Goal: Task Accomplishment & Management: Manage account settings

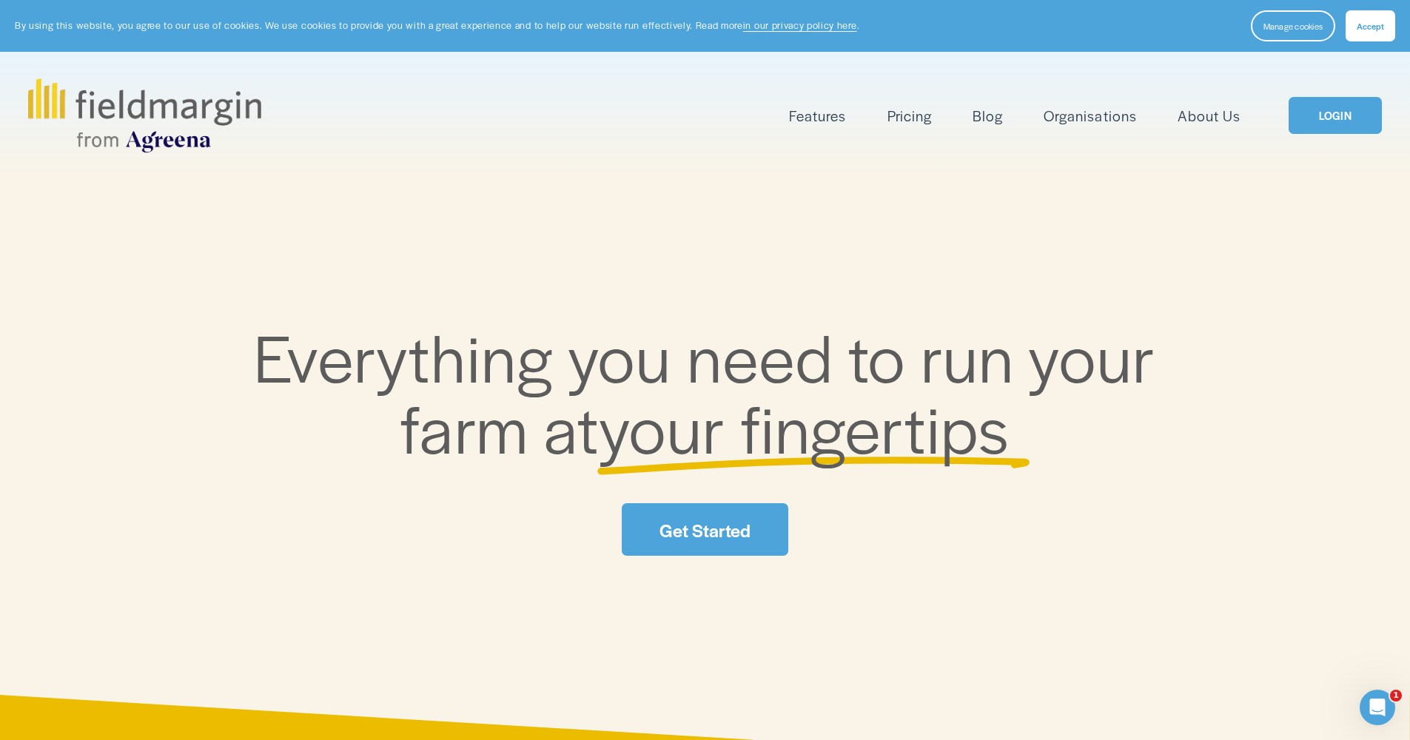
click at [1321, 110] on link "LOGIN" at bounding box center [1335, 116] width 93 height 38
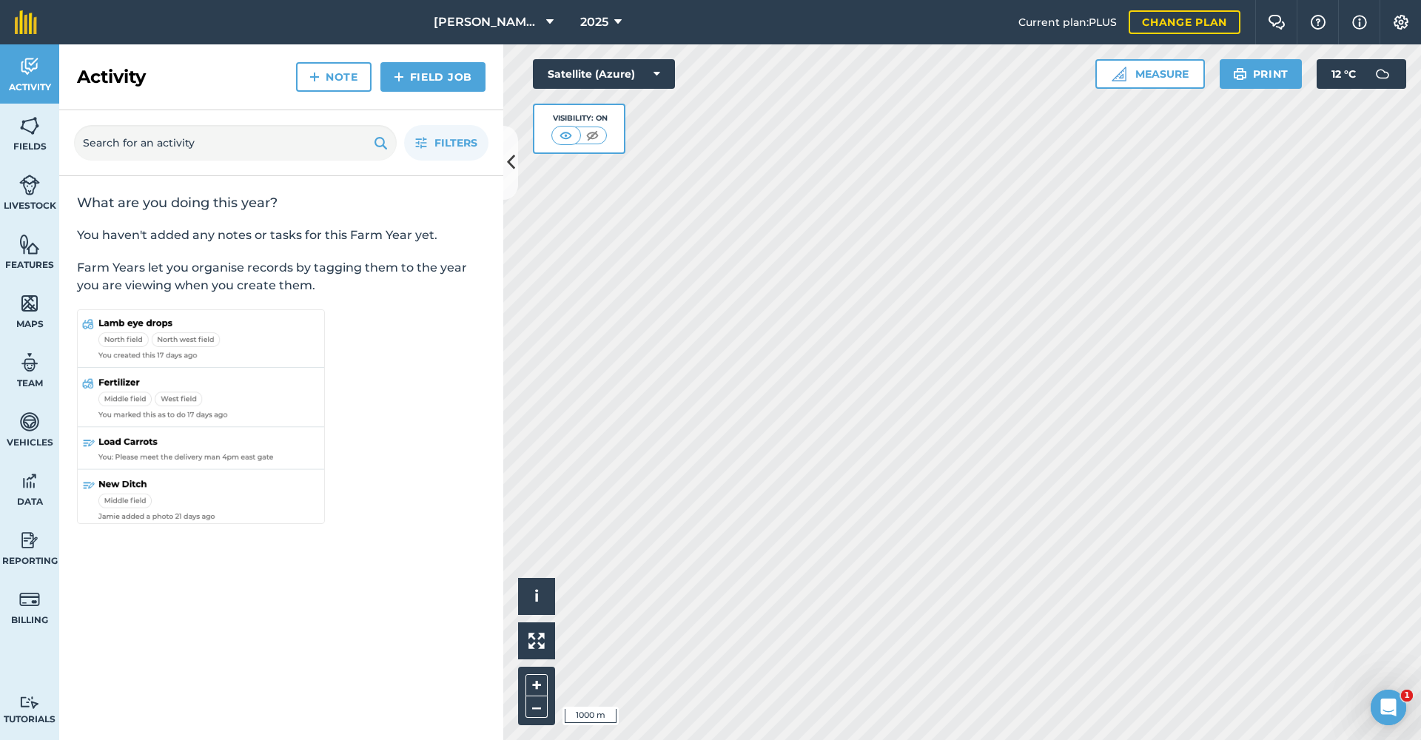
click at [33, 179] on img at bounding box center [29, 185] width 21 height 22
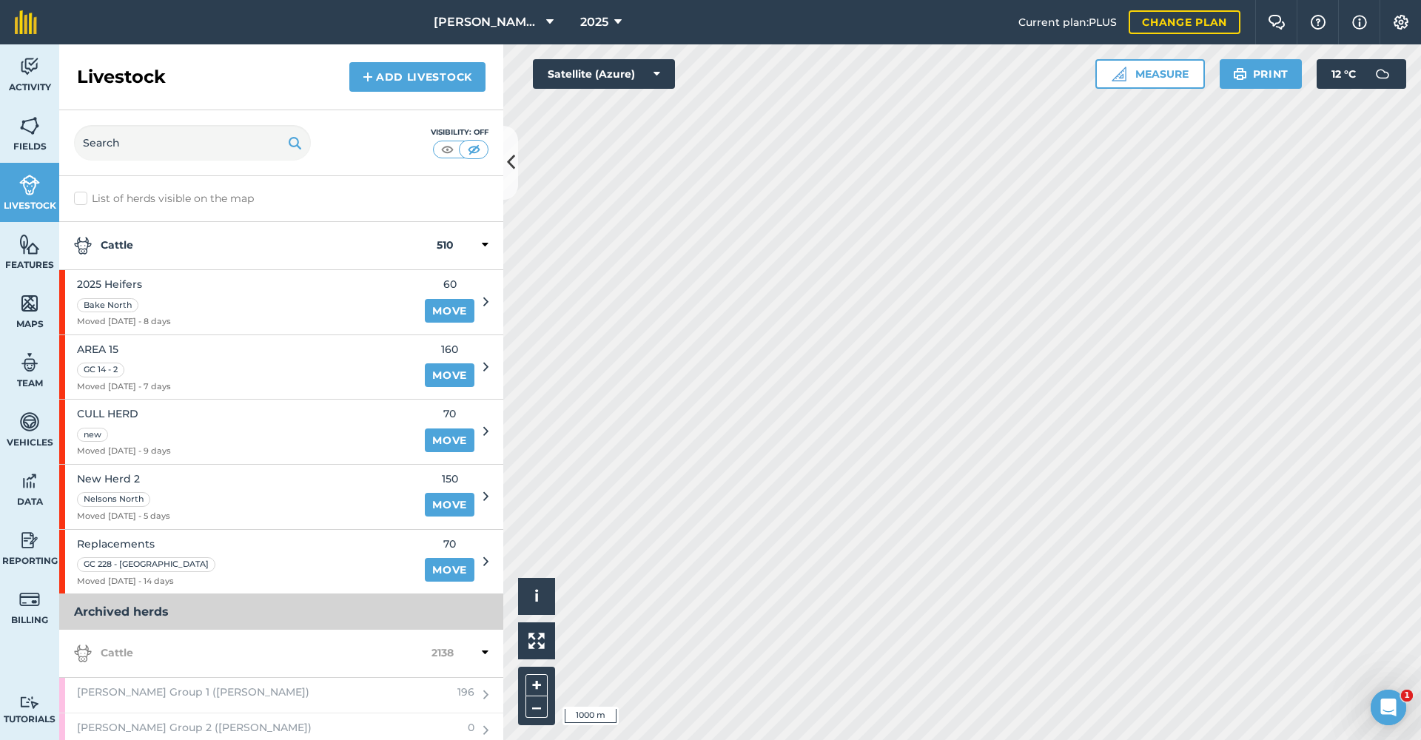
click at [438, 151] on img at bounding box center [447, 149] width 19 height 15
